Goal: Find contact information: Obtain details needed to contact an individual or organization

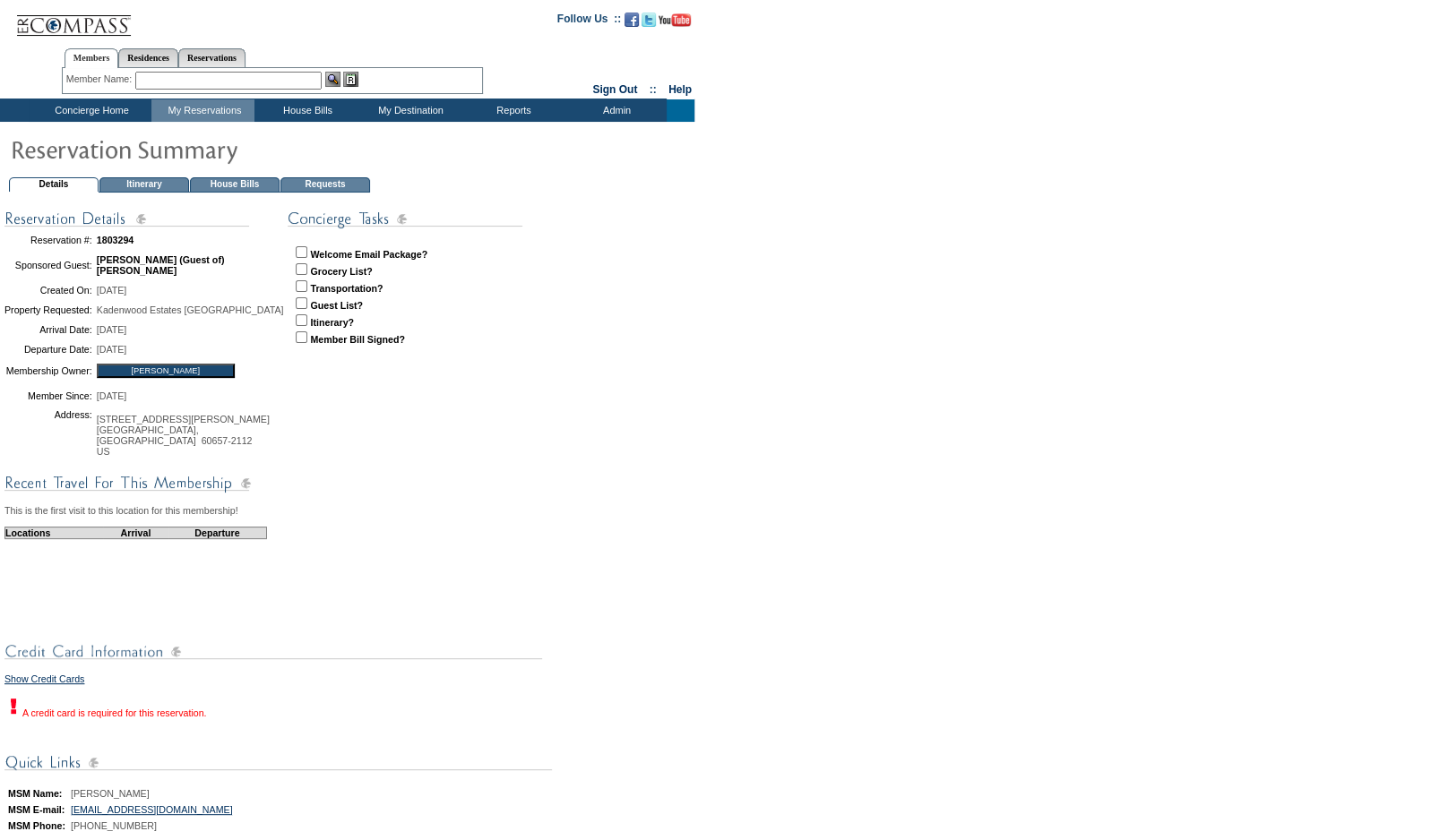
scroll to position [131, 0]
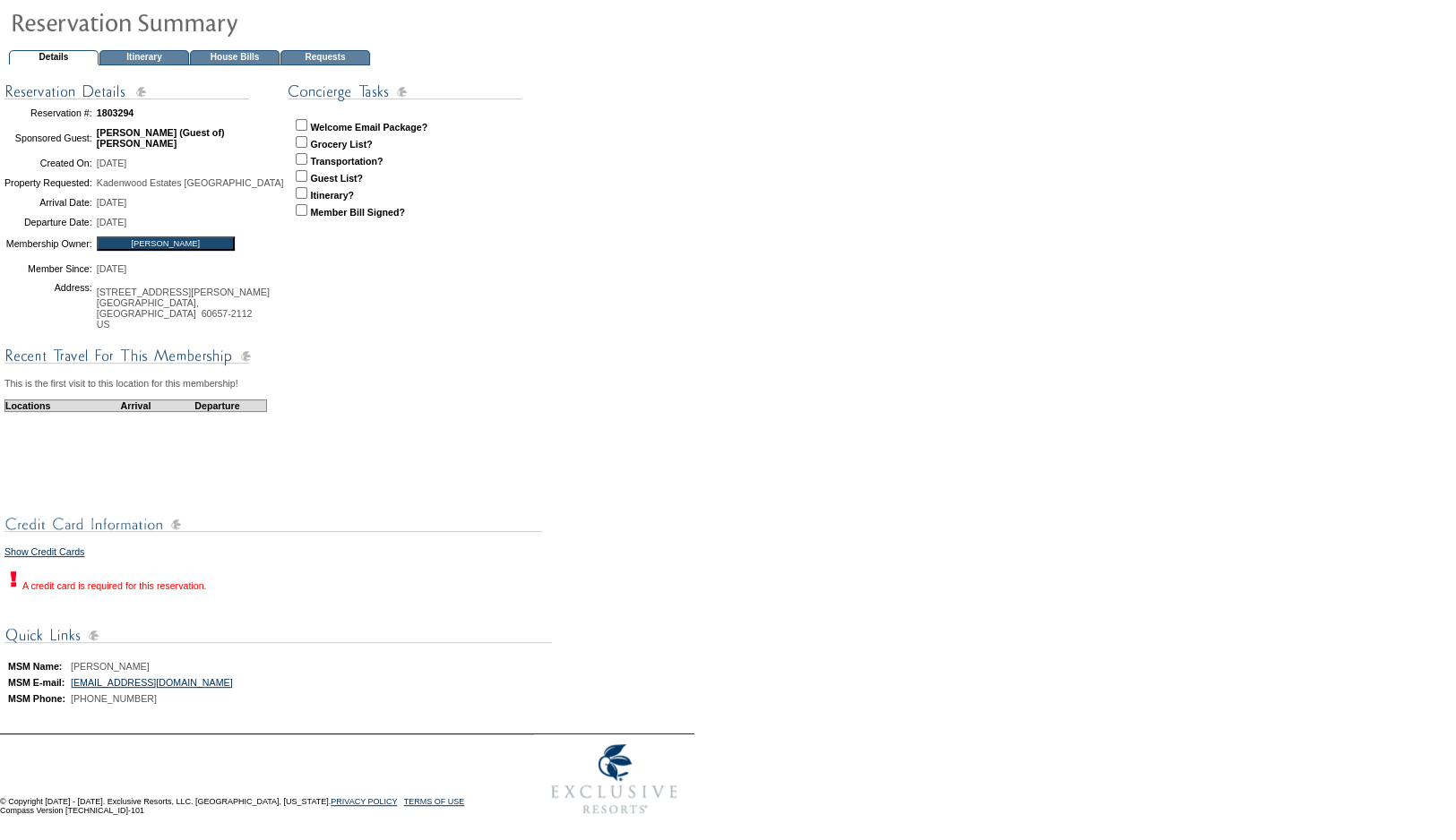
click at [412, 334] on table "Reservation #: 1803294 Sponsored Guest: [PERSON_NAME] (Guest of) [PERSON_NAME] …" at bounding box center [277, 286] width 545 height 411
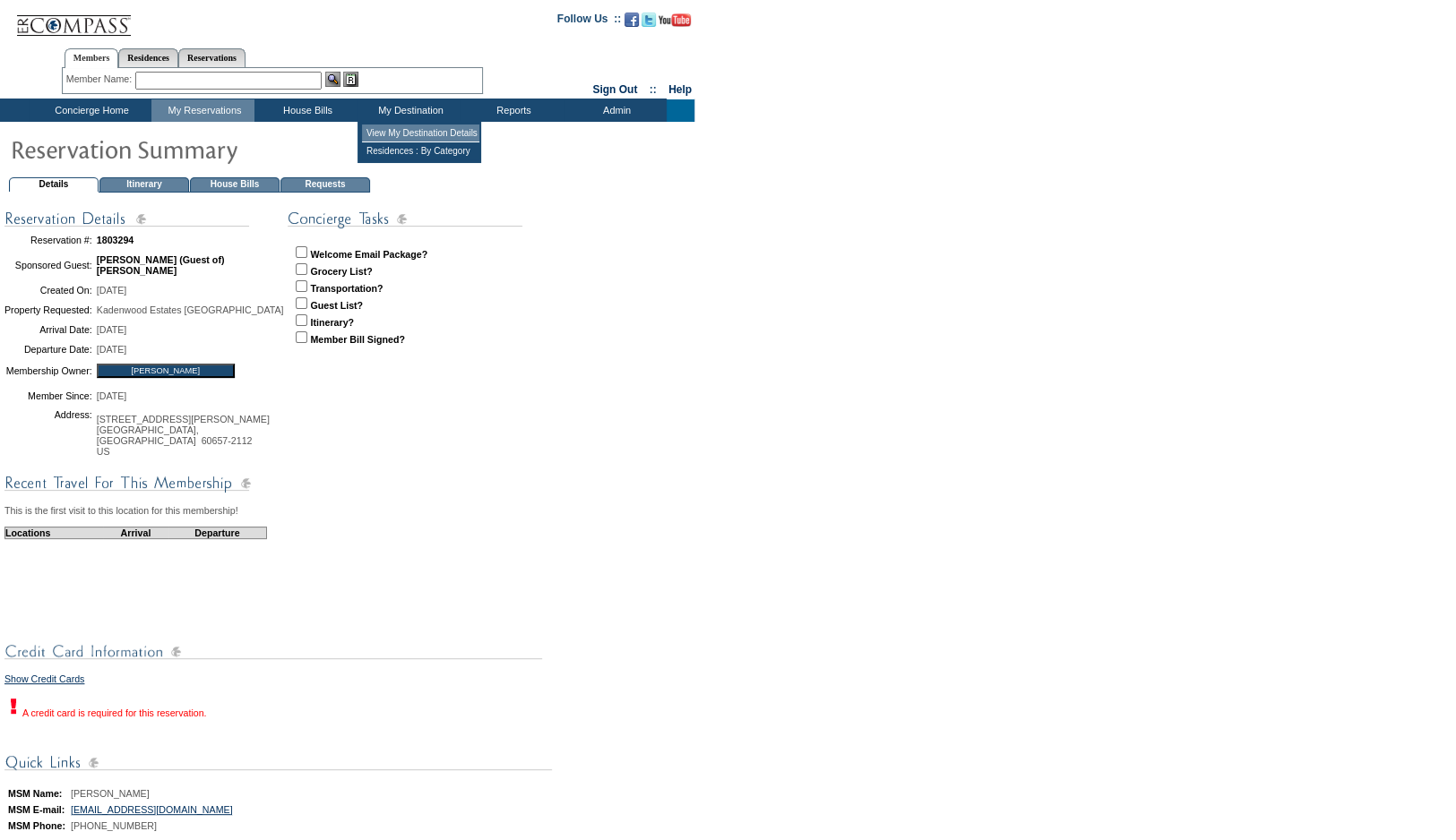
click at [415, 137] on td "View My Destination Details" at bounding box center [420, 133] width 117 height 18
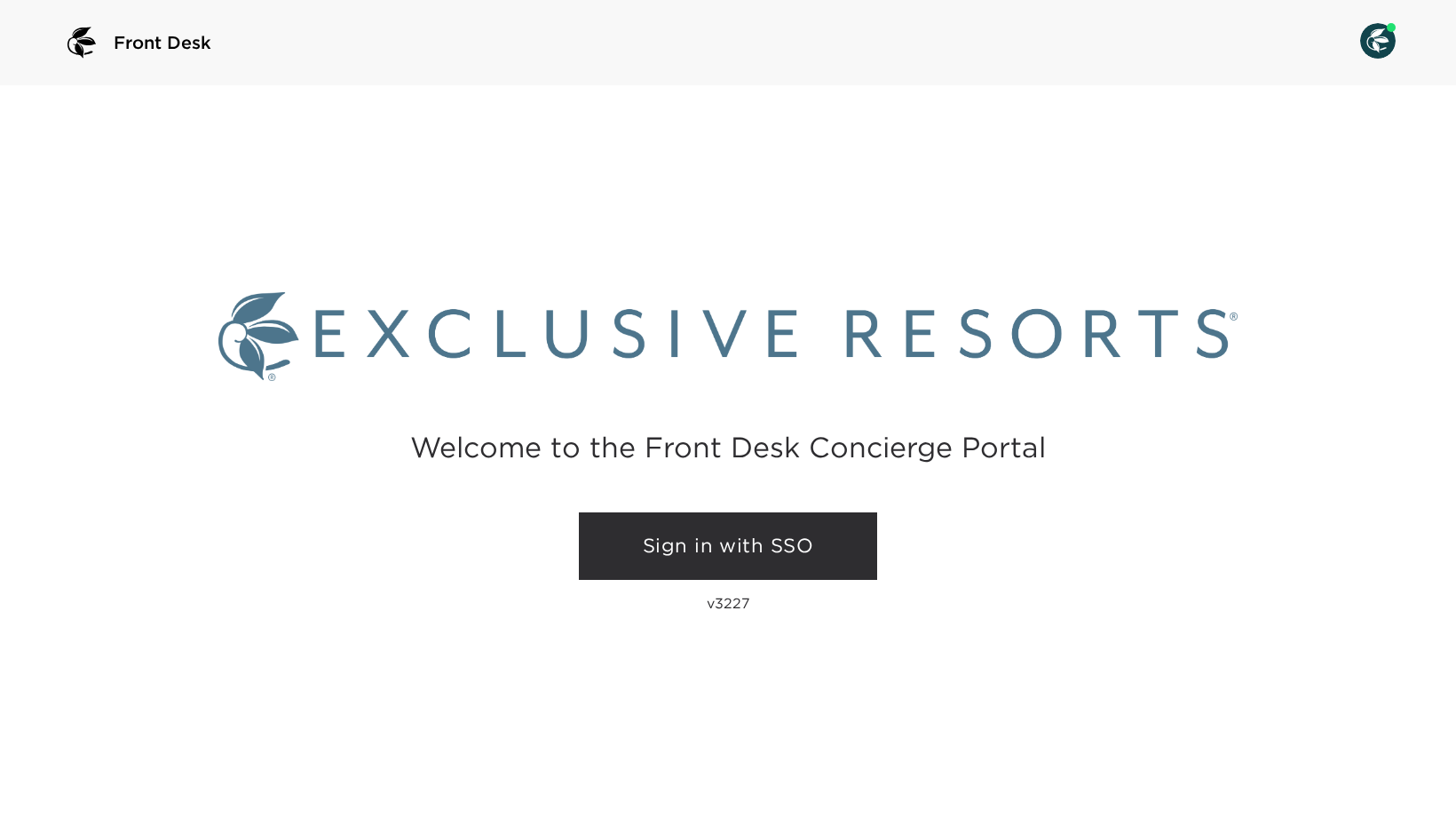
click at [720, 553] on link "Sign in with SSO" at bounding box center [727, 546] width 298 height 67
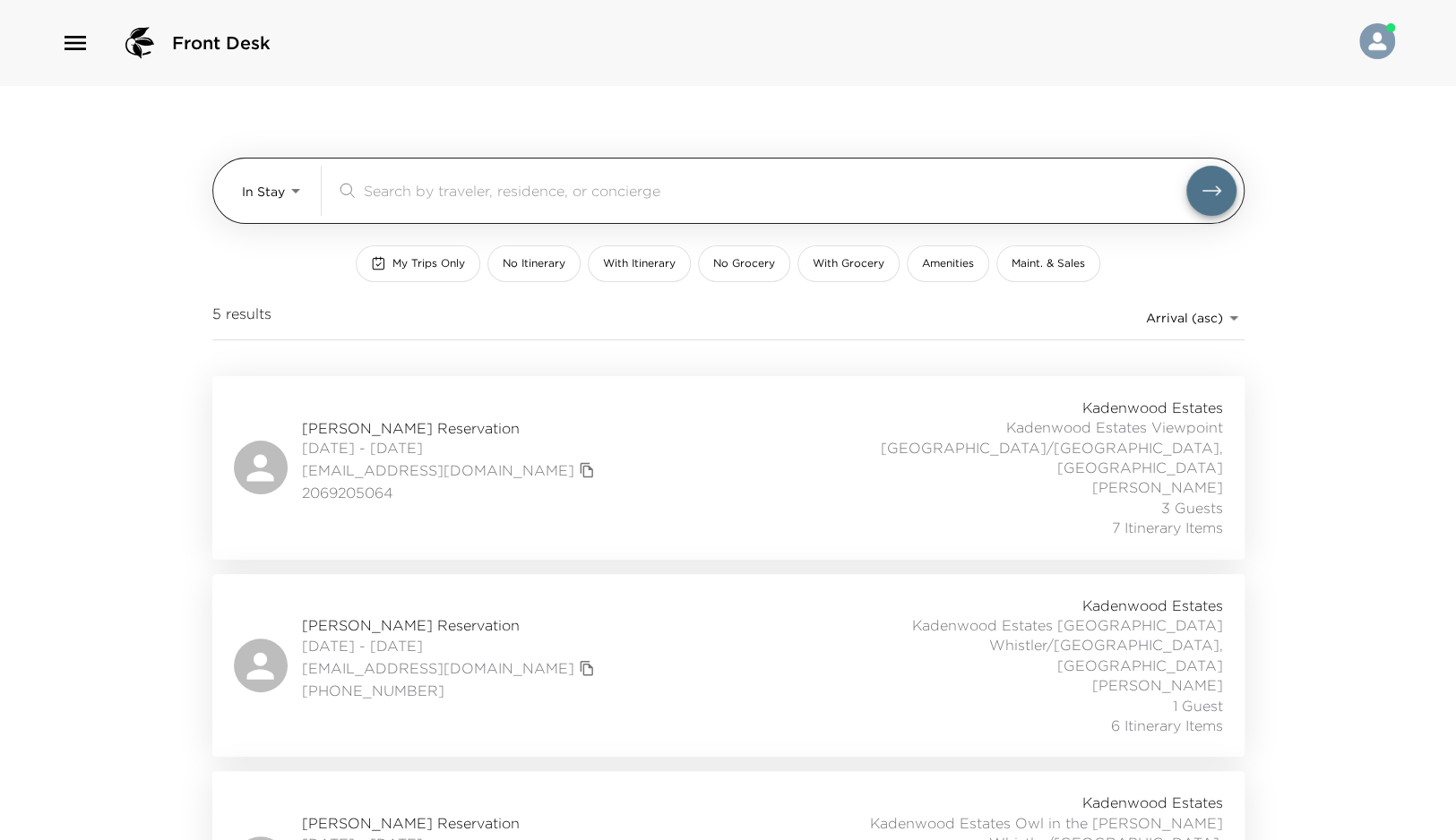
click at [301, 209] on body "Front Desk In Stay In-Stay ​ My Trips Only No Itinerary With Itinerary No Groce…" at bounding box center [728, 420] width 1456 height 840
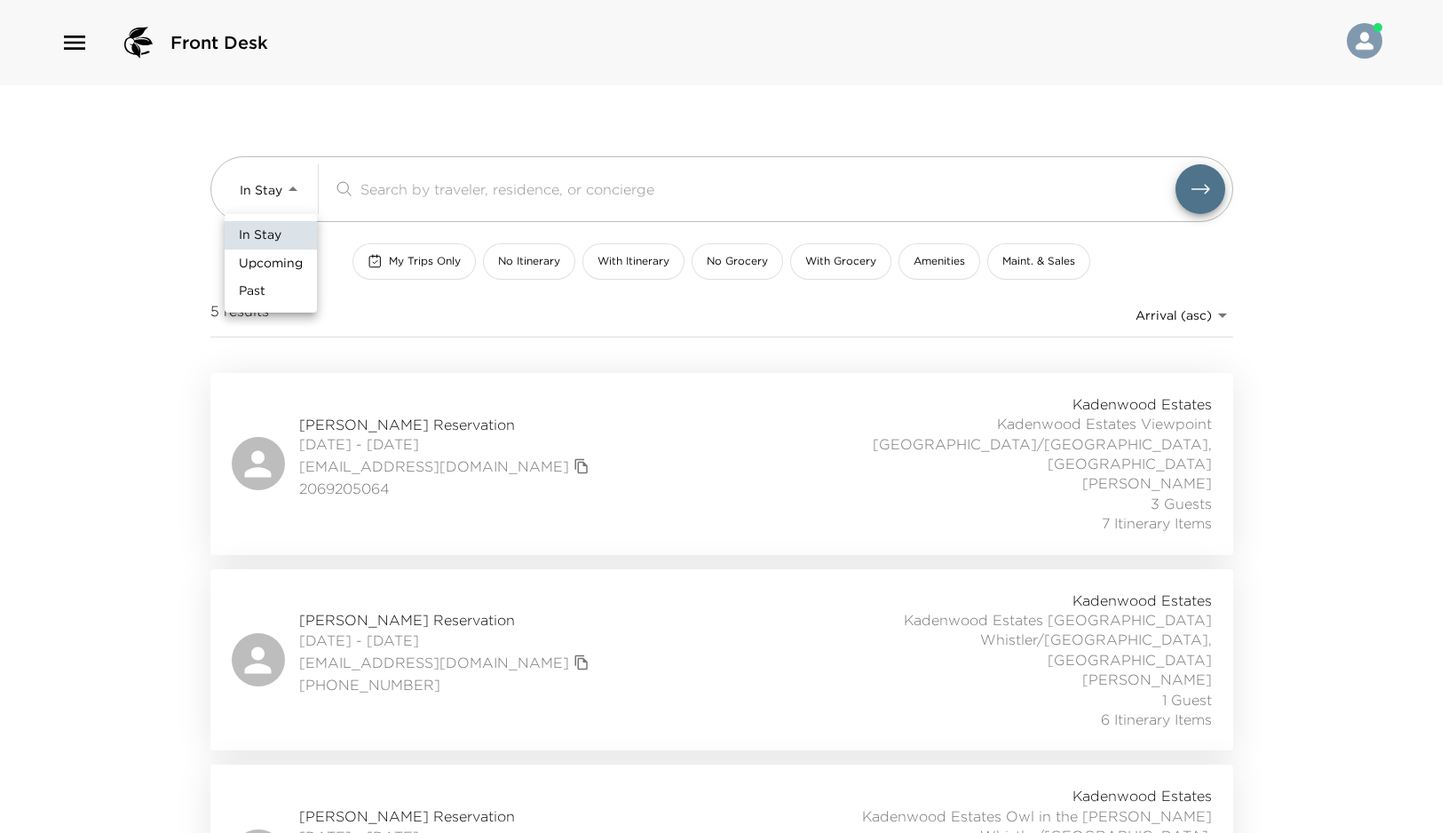
click at [261, 264] on span "Upcoming" at bounding box center [270, 264] width 64 height 18
type input "Upcoming"
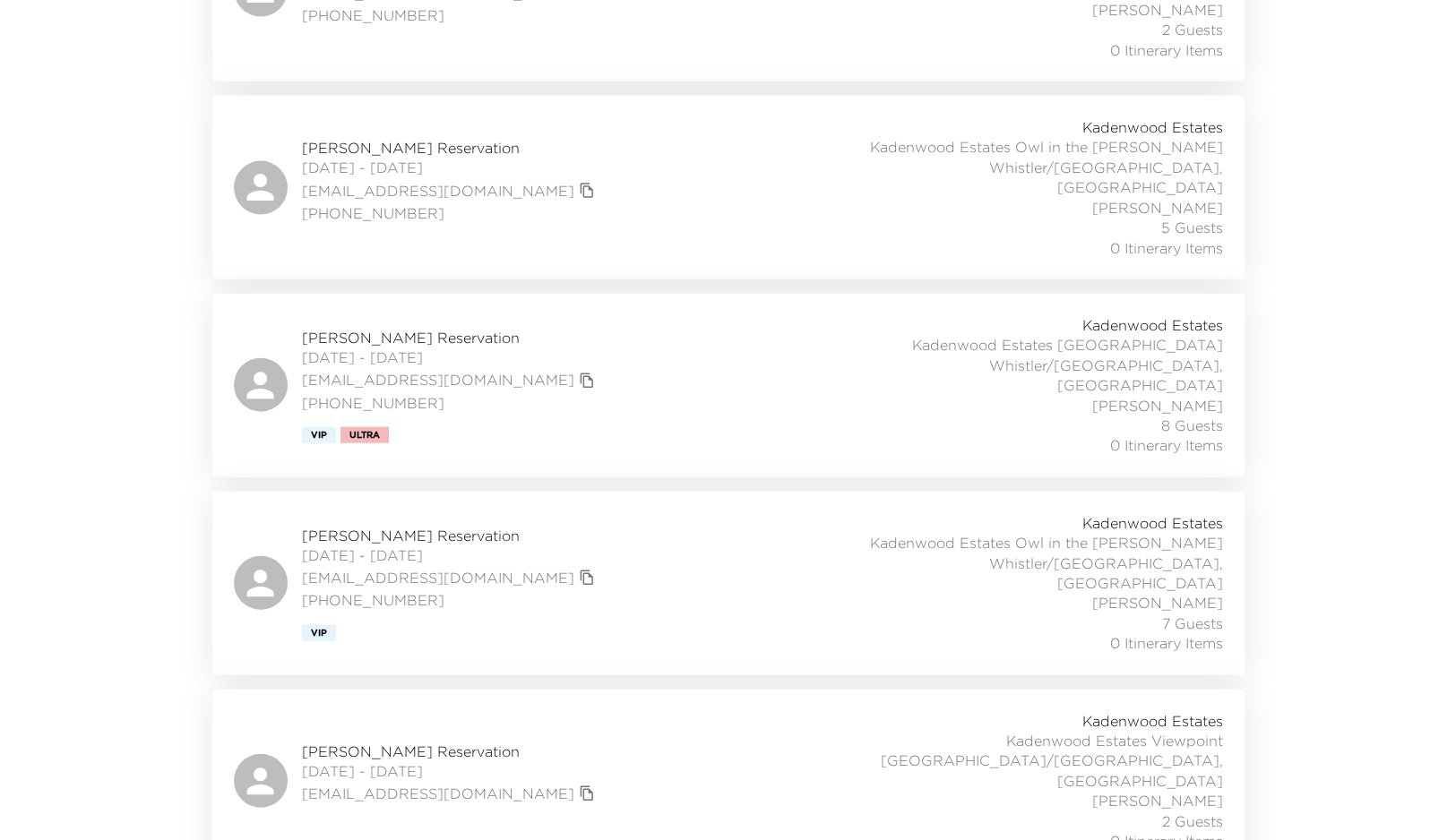
scroll to position [2457, 0]
click at [489, 740] on span "[PERSON_NAME] Reservation" at bounding box center [451, 750] width 298 height 20
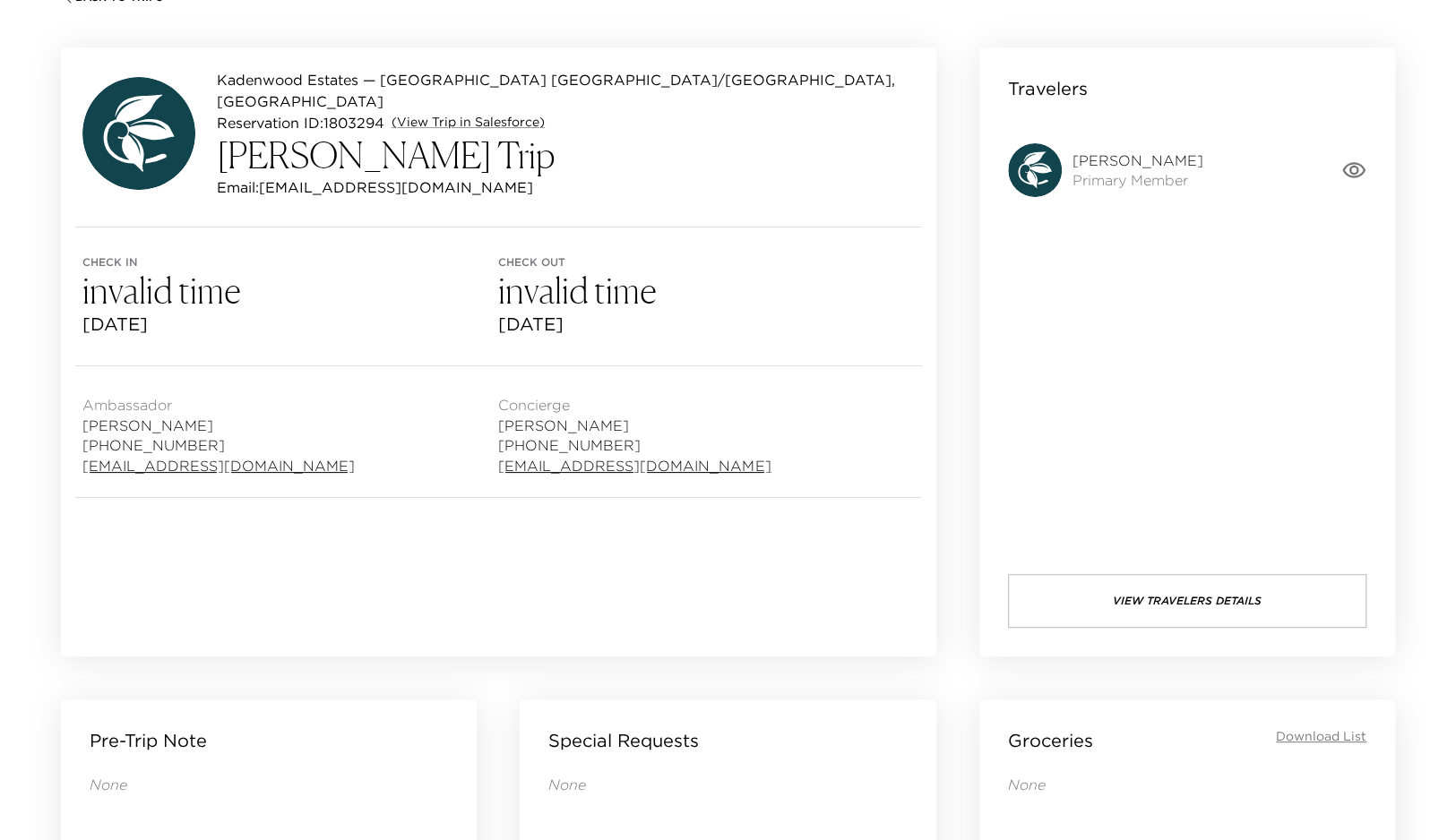
scroll to position [143, 0]
drag, startPoint x: 261, startPoint y: 169, endPoint x: 454, endPoint y: 175, distance: 193.1
click at [454, 175] on div "Email: [EMAIL_ADDRESS][DOMAIN_NAME]" at bounding box center [566, 186] width 698 height 22
copy p "[EMAIL_ADDRESS][DOMAIN_NAME]"
